Goal: Information Seeking & Learning: Learn about a topic

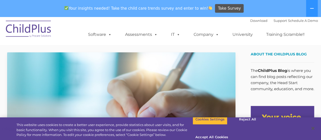
click at [22, 28] on img at bounding box center [28, 29] width 51 height 25
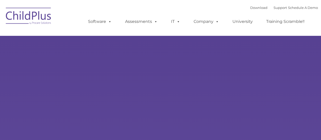
type input ""
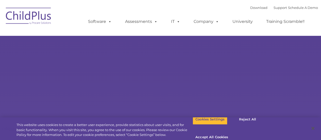
select select "MEDIUM"
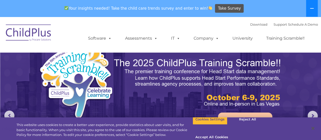
click at [315, 8] on button at bounding box center [312, 8] width 12 height 17
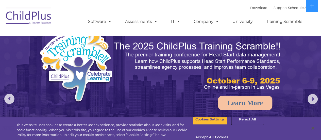
click at [246, 123] on button "Reject All" at bounding box center [247, 119] width 32 height 11
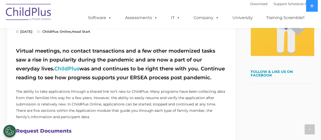
scroll to position [152, 0]
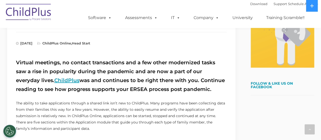
click at [54, 79] on link "ChildPlus" at bounding box center [66, 80] width 25 height 6
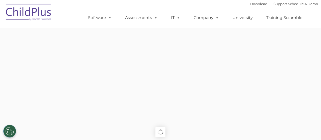
type input ""
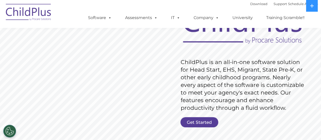
scroll to position [56, 0]
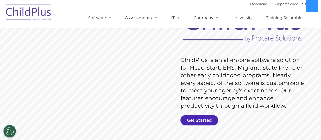
click at [208, 118] on link "Get Started" at bounding box center [199, 120] width 38 height 10
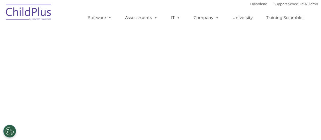
select select "MEDIUM"
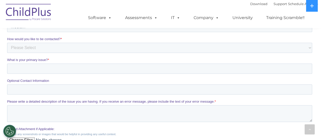
scroll to position [142, 0]
